Goal: Transaction & Acquisition: Book appointment/travel/reservation

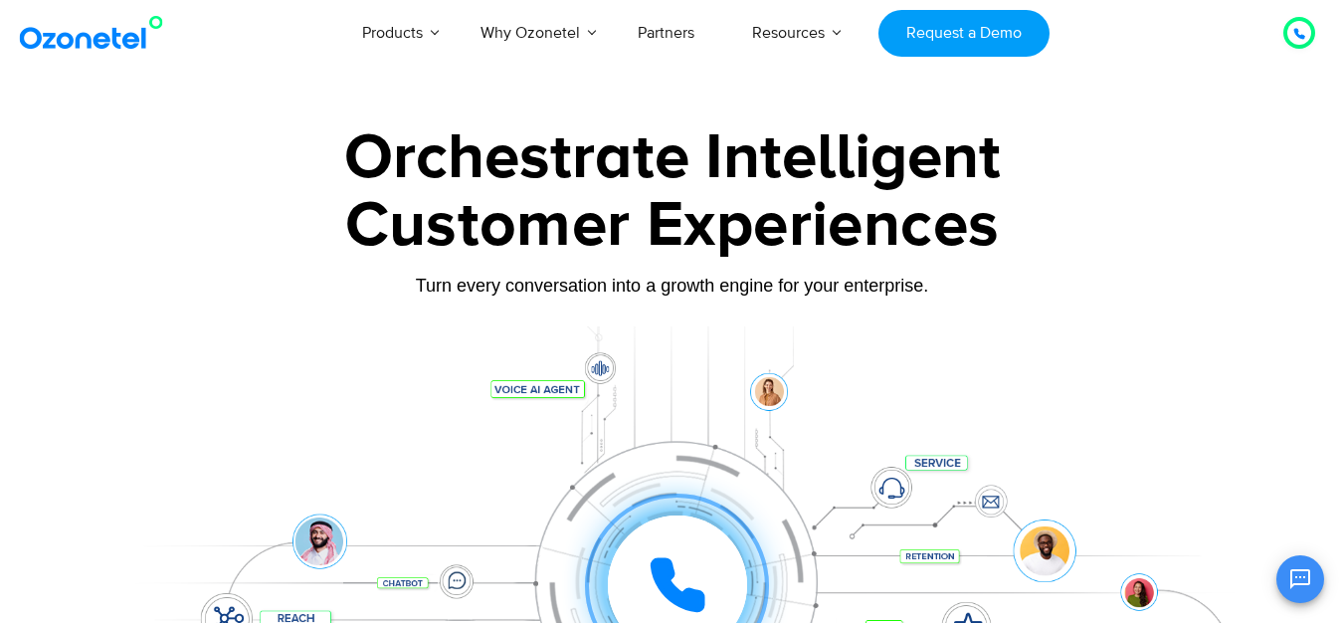
click at [201, 250] on div "Customer Experiences" at bounding box center [673, 226] width 1244 height 96
click at [1300, 38] on icon at bounding box center [1300, 34] width 10 height 10
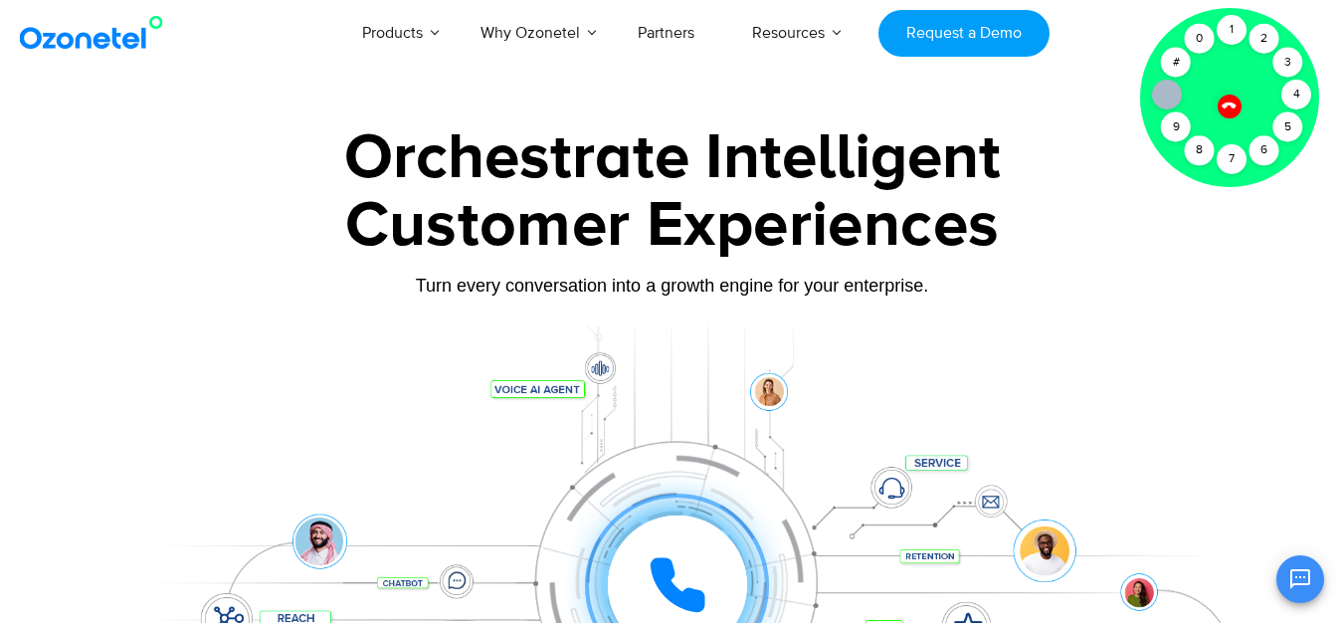
click at [1226, 100] on icon at bounding box center [1229, 105] width 17 height 17
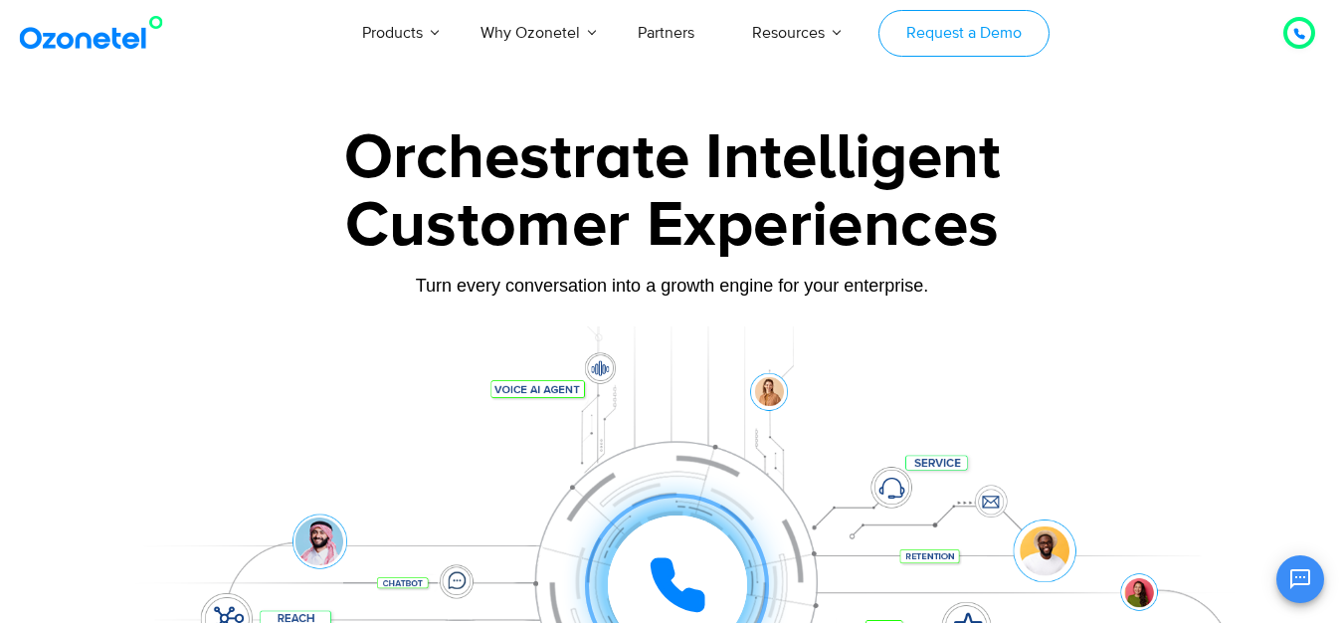
click at [932, 35] on link "Request a Demo" at bounding box center [964, 33] width 170 height 47
